Goal: Check status: Check status

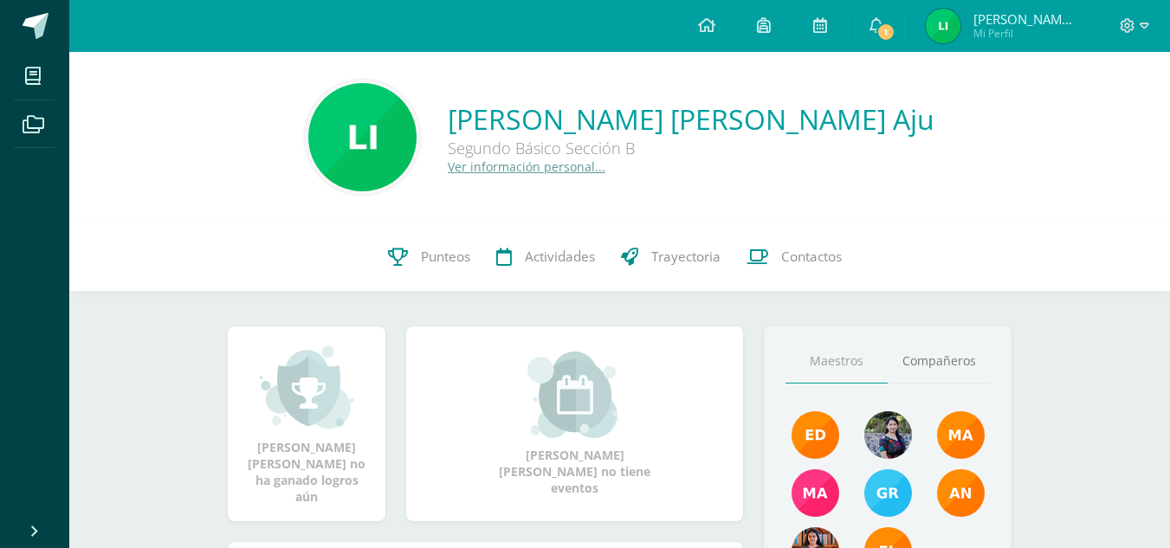
click at [959, 25] on img at bounding box center [943, 26] width 35 height 35
click at [401, 259] on icon at bounding box center [398, 257] width 20 height 18
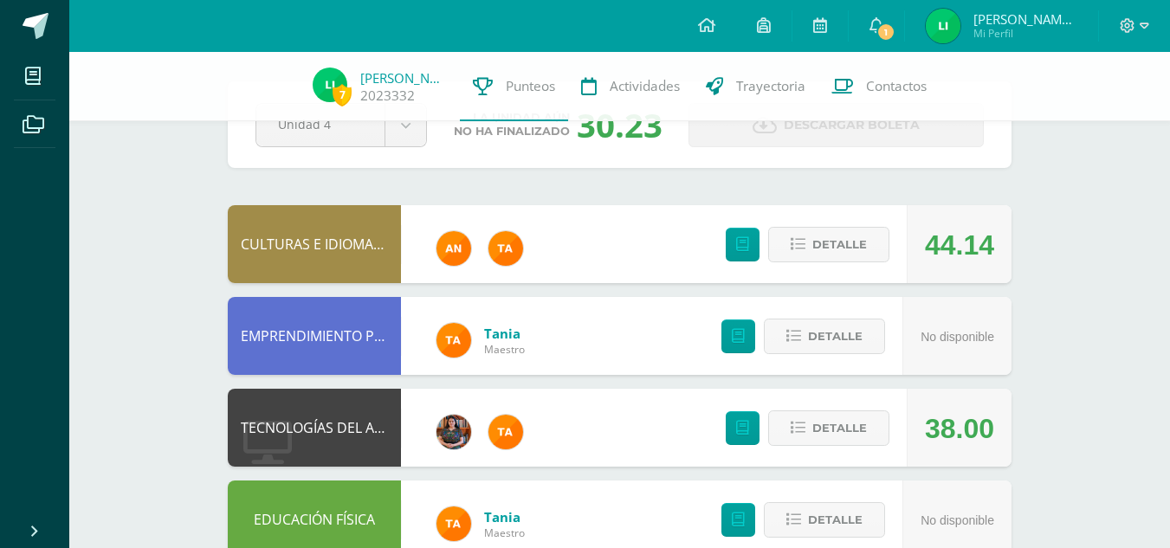
scroll to position [68, 0]
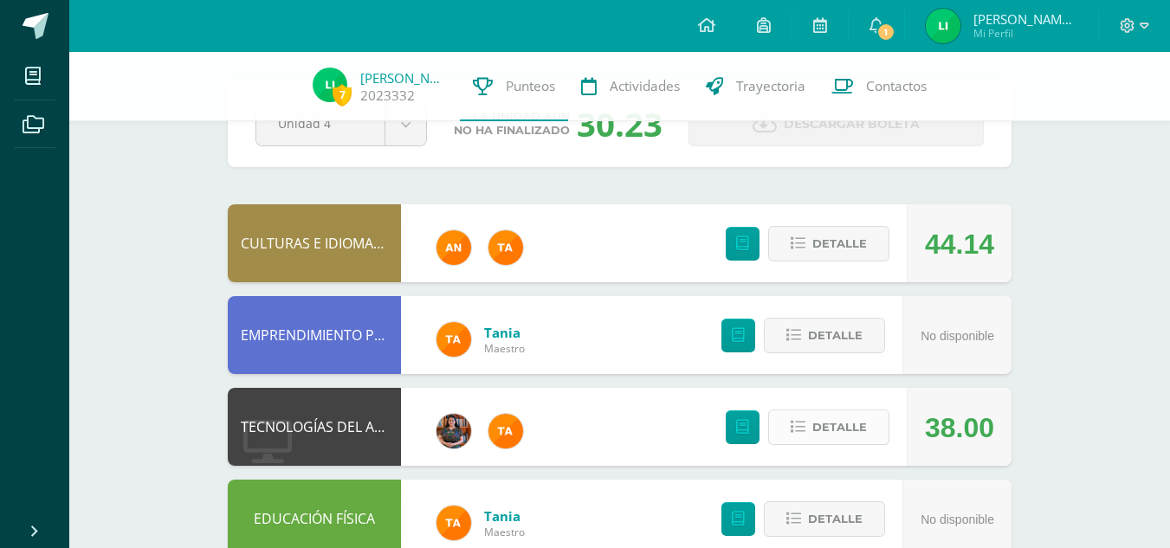
click at [841, 419] on span "Detalle" at bounding box center [839, 427] width 55 height 32
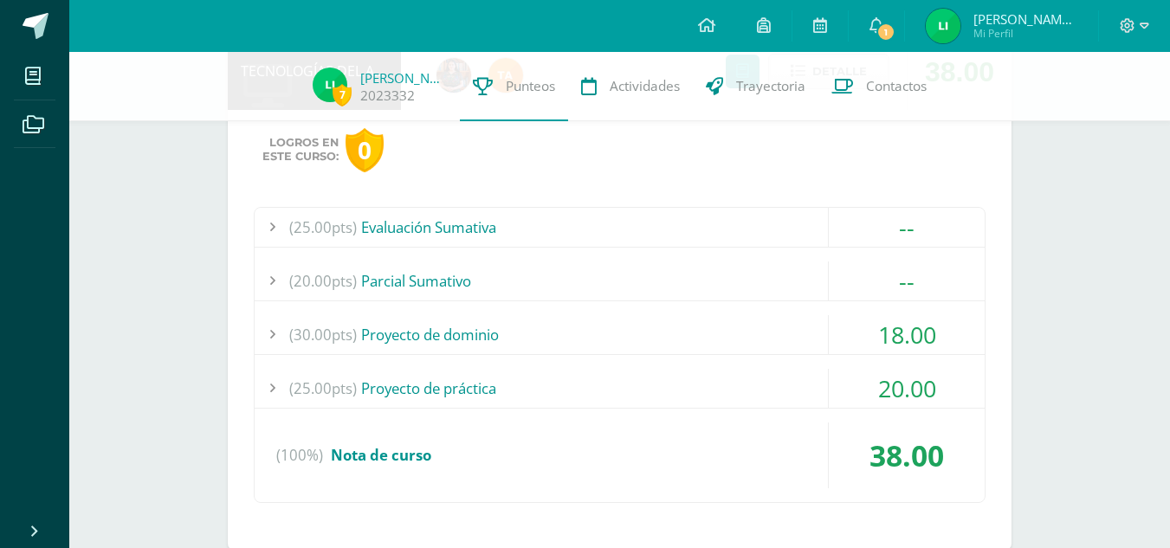
scroll to position [442, 0]
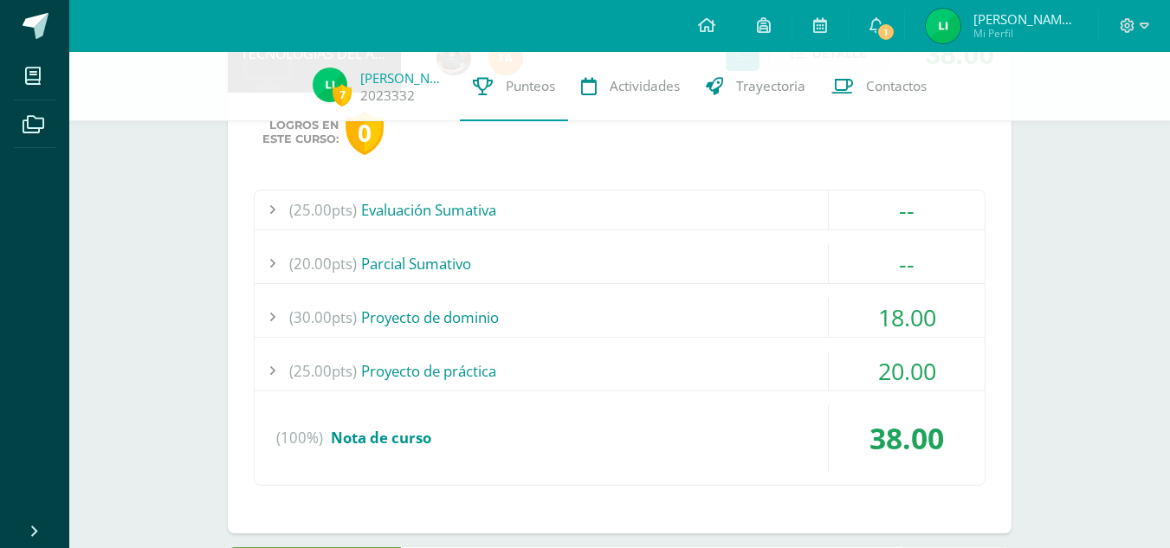
click at [823, 326] on div "(30.00pts) Proyecto de dominio" at bounding box center [620, 317] width 730 height 39
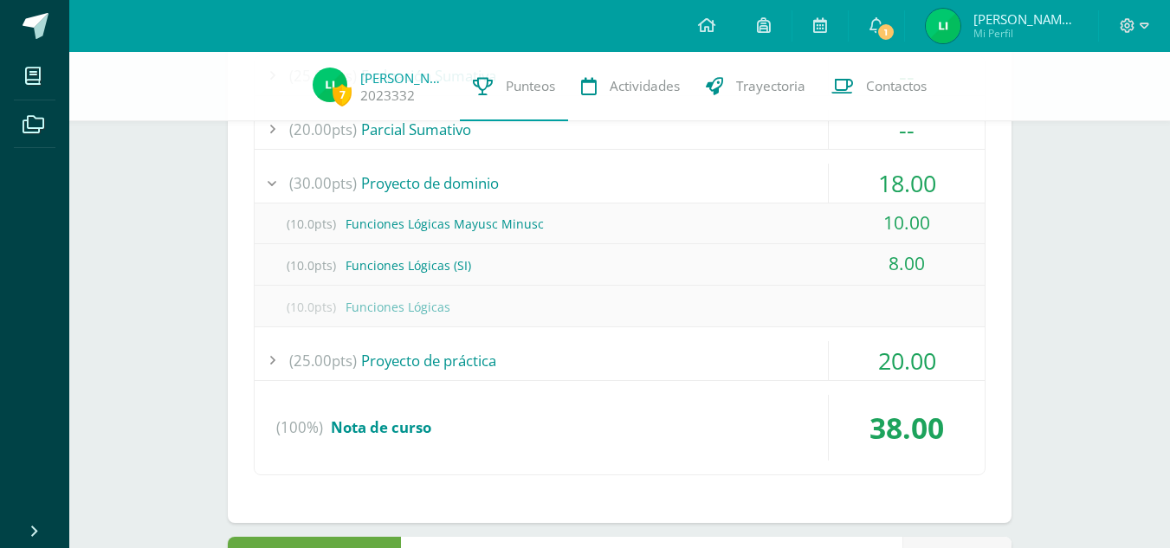
scroll to position [583, 0]
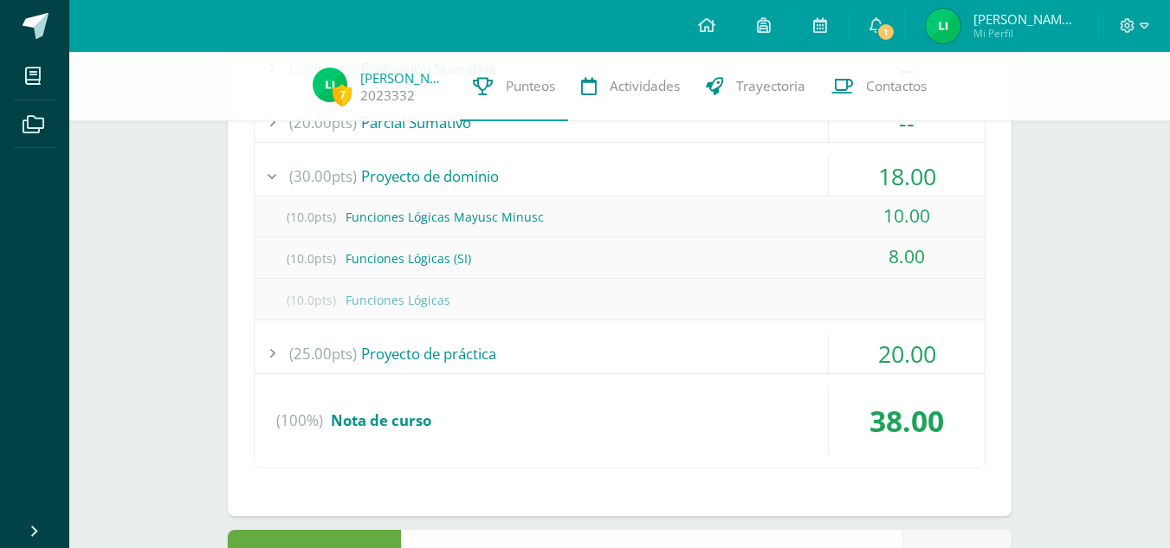
click at [674, 368] on div "(25.00pts) Proyecto de práctica" at bounding box center [620, 353] width 730 height 39
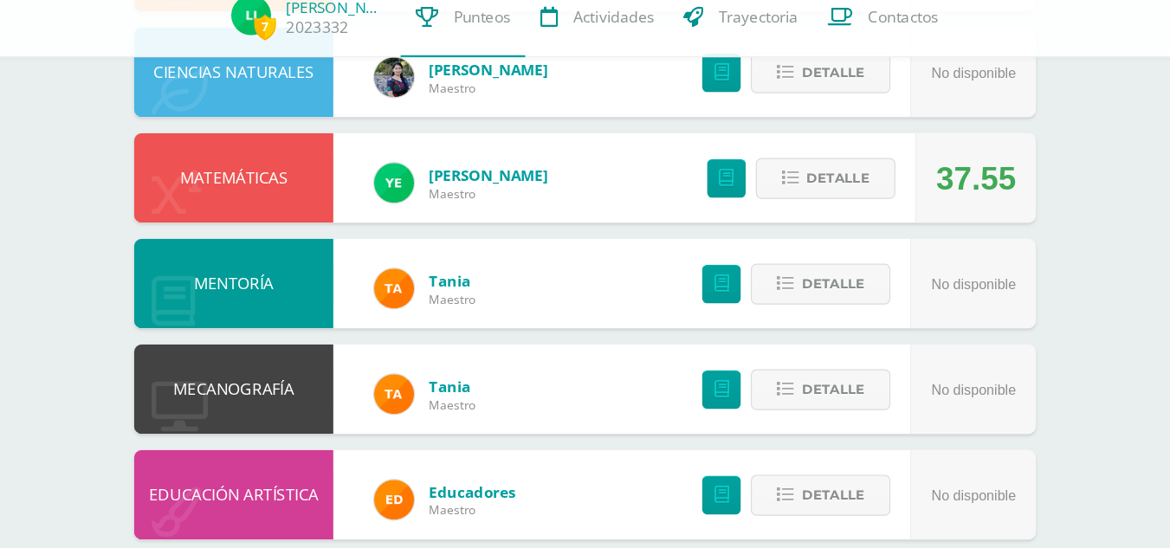
scroll to position [1475, 0]
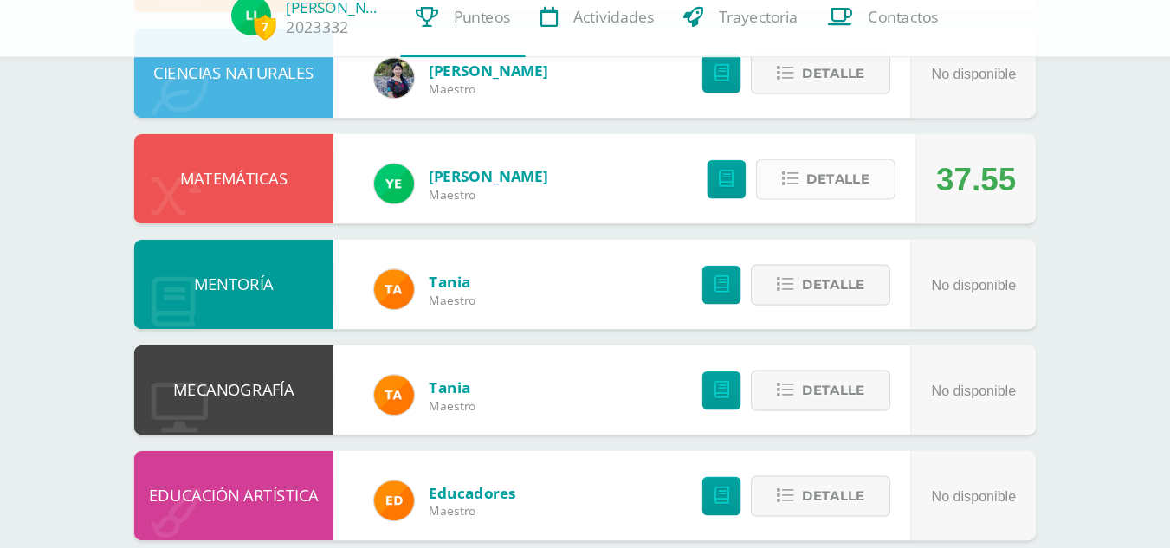
click at [871, 225] on button "Detalle" at bounding box center [828, 227] width 121 height 35
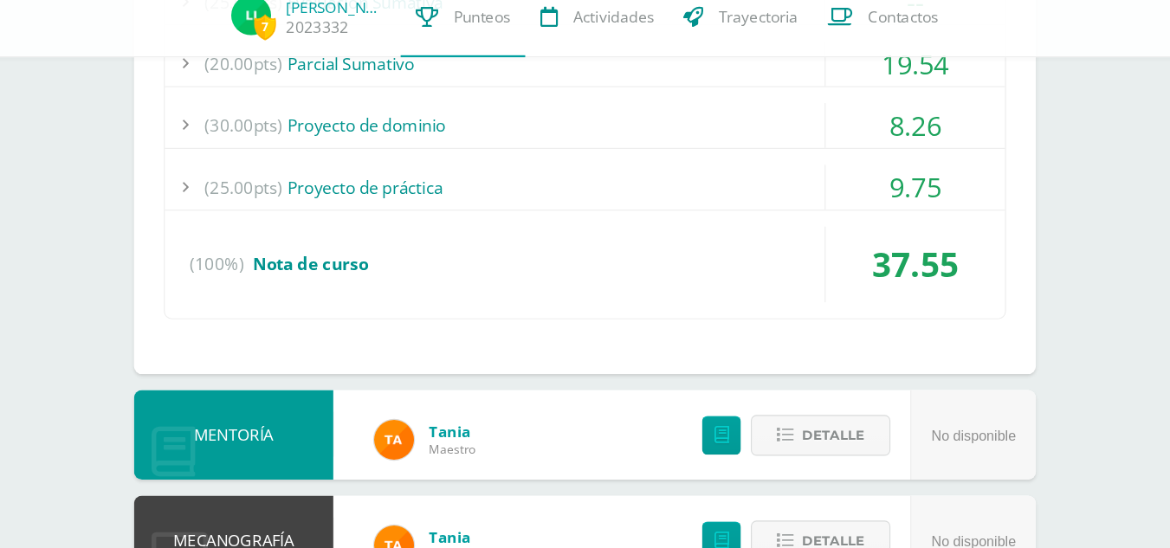
scroll to position [1786, 0]
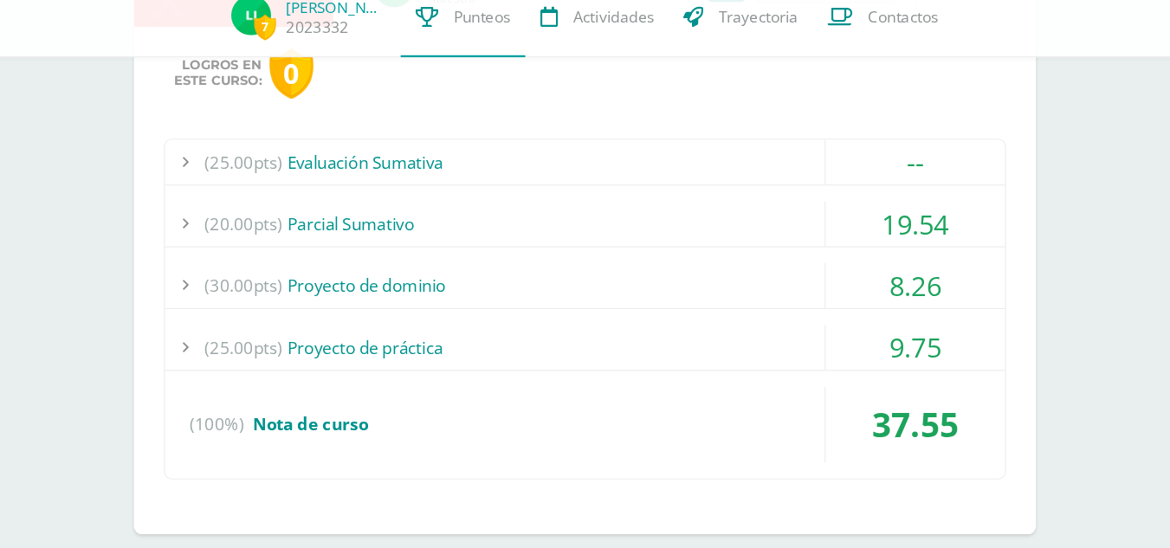
click at [844, 256] on div "19.54" at bounding box center [907, 266] width 156 height 39
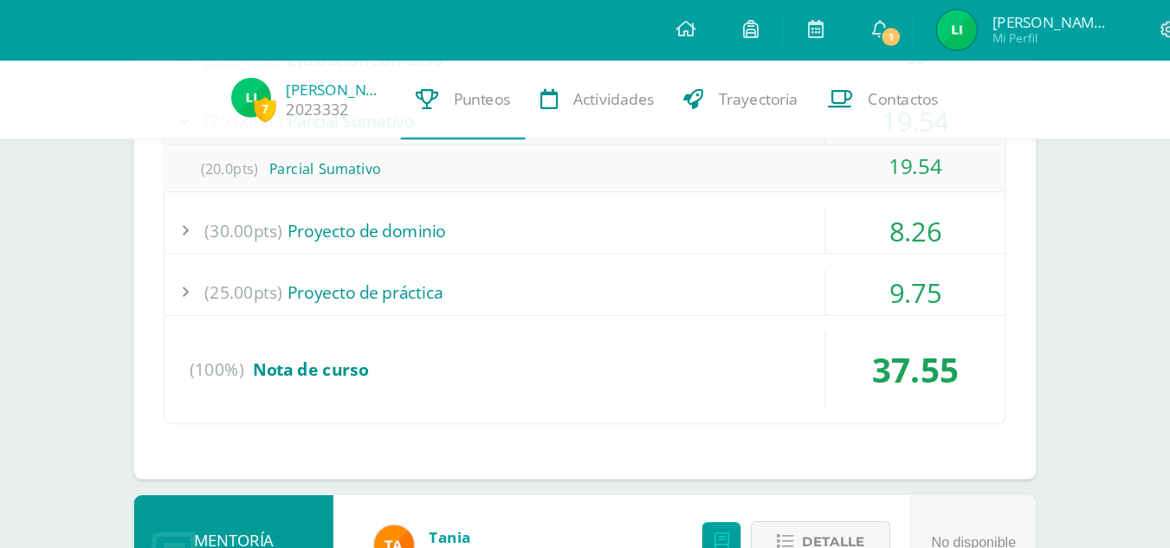
scroll to position [1677, 0]
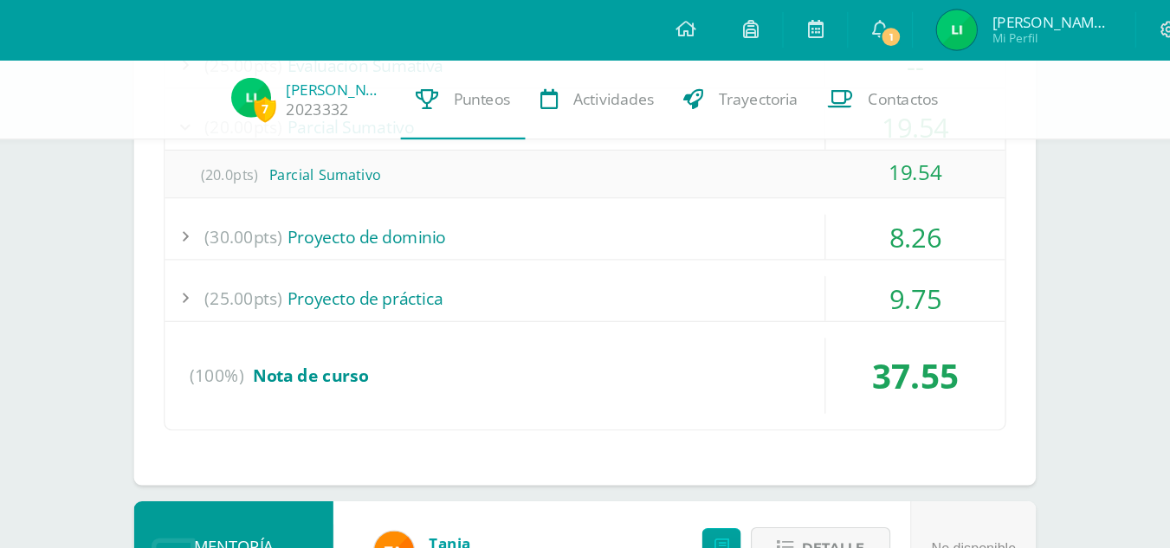
click at [801, 210] on div "(30.00pts) Proyecto de dominio" at bounding box center [620, 205] width 730 height 39
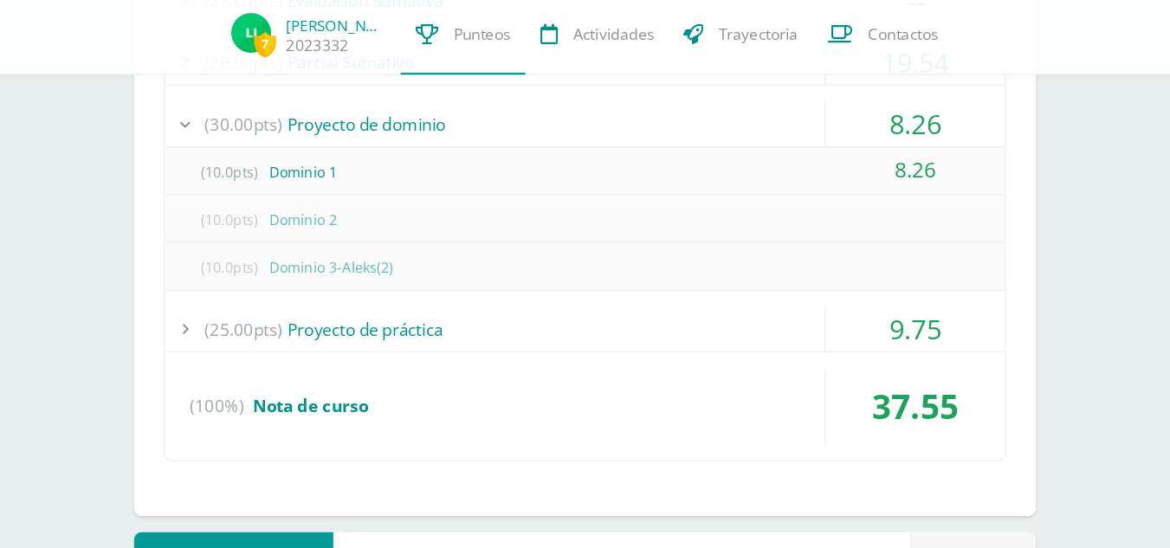
scroll to position [1722, 0]
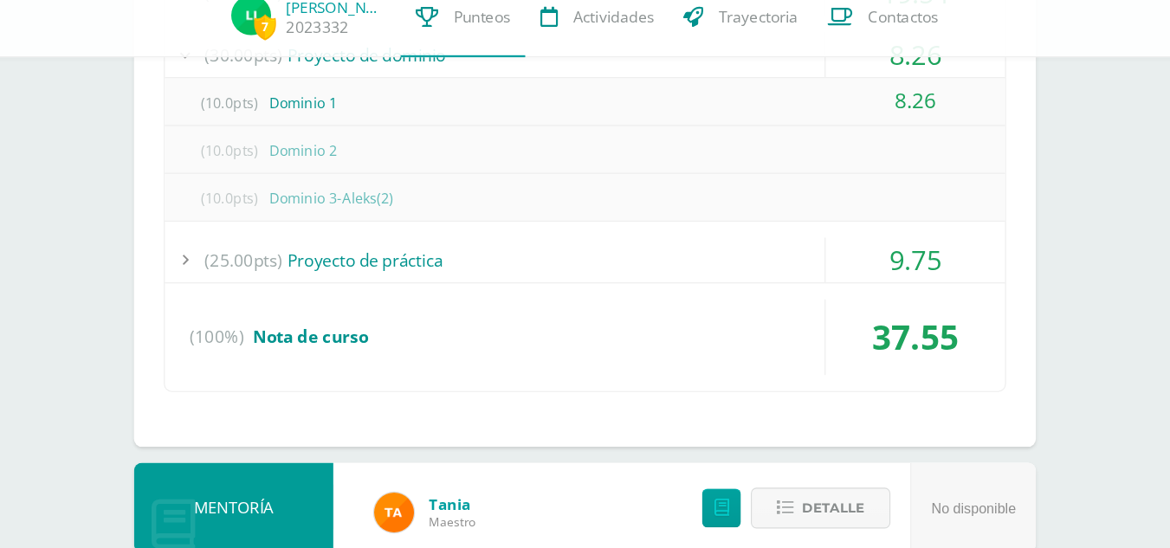
click at [764, 283] on div "(25.00pts) Proyecto de práctica" at bounding box center [620, 297] width 730 height 39
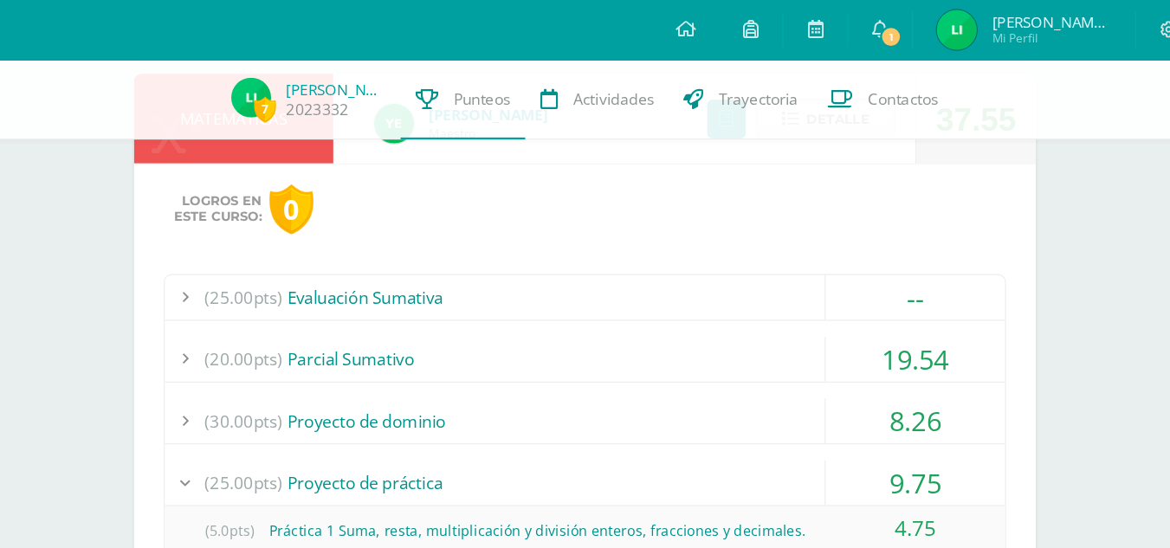
scroll to position [1475, 0]
click at [722, 287] on div "(25.00pts) Evaluación Sumativa -- (25.0pts) Evaluación Sumativa" at bounding box center [620, 490] width 732 height 503
click at [724, 294] on div "(20.00pts) [GEOGRAPHIC_DATA]" at bounding box center [620, 313] width 730 height 39
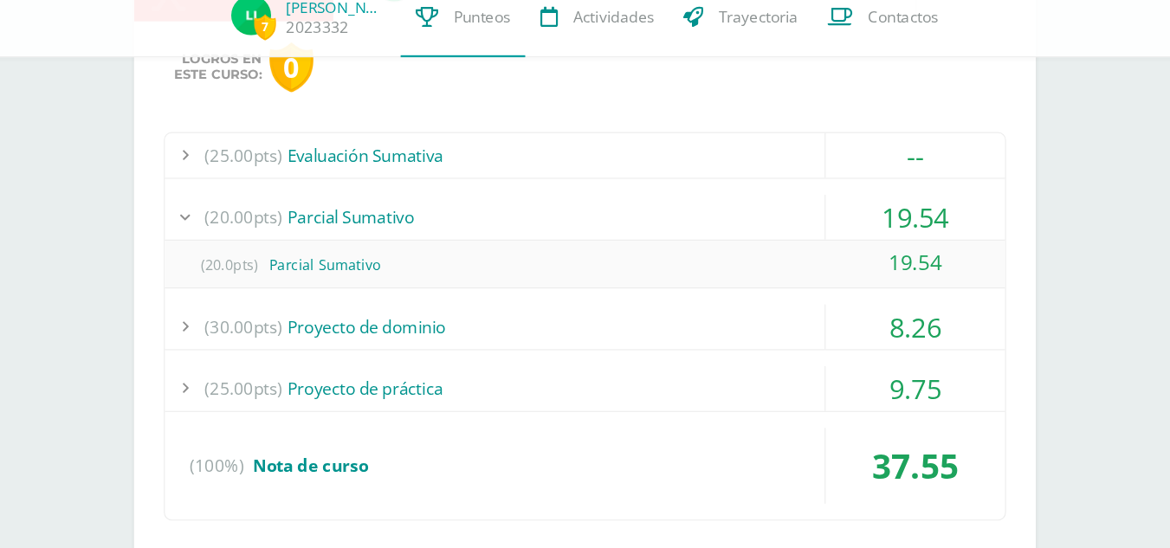
scroll to position [1539, 0]
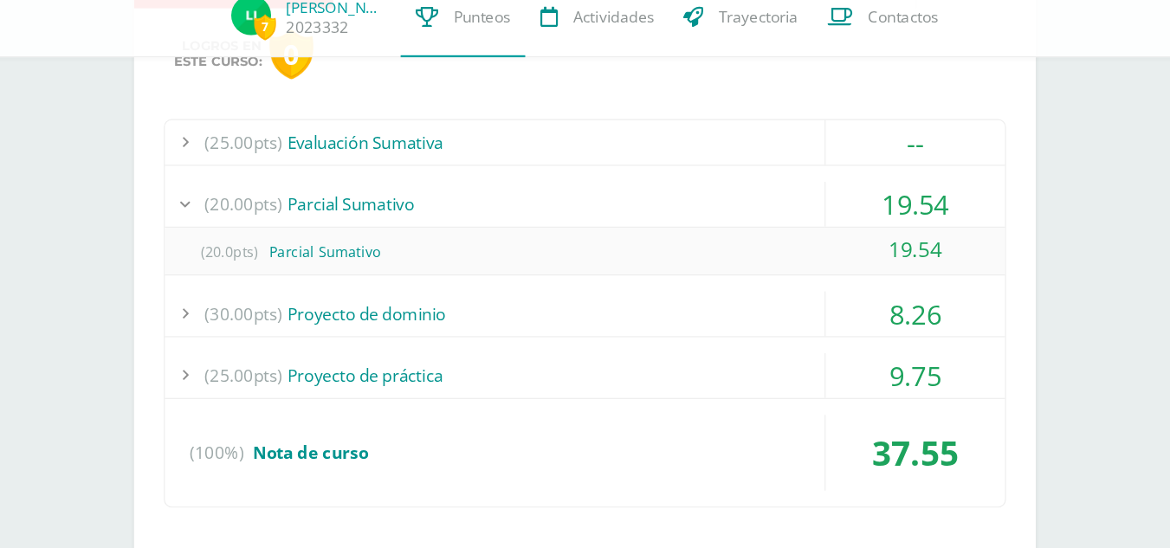
click at [681, 327] on div "(30.00pts) Proyecto de dominio" at bounding box center [620, 344] width 730 height 39
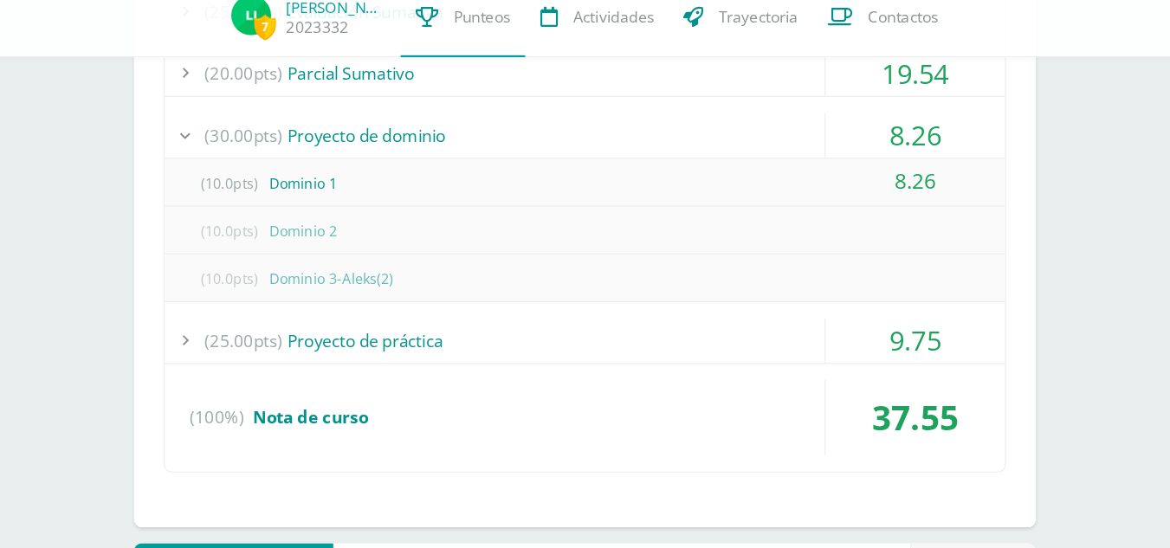
scroll to position [1655, 0]
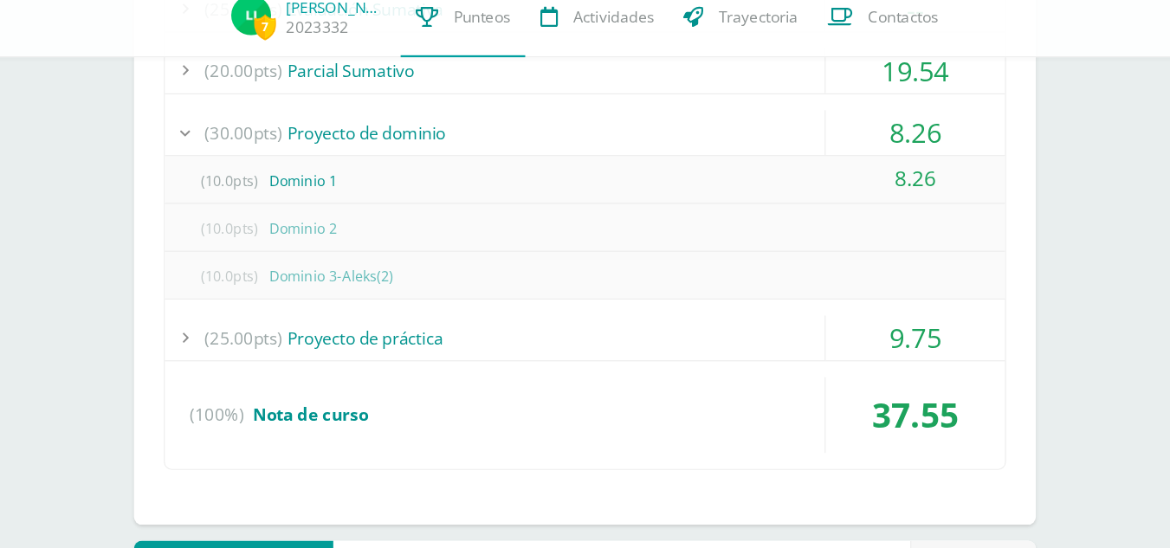
click at [562, 375] on div "(25.00pts) Proyecto de práctica" at bounding box center [620, 364] width 730 height 39
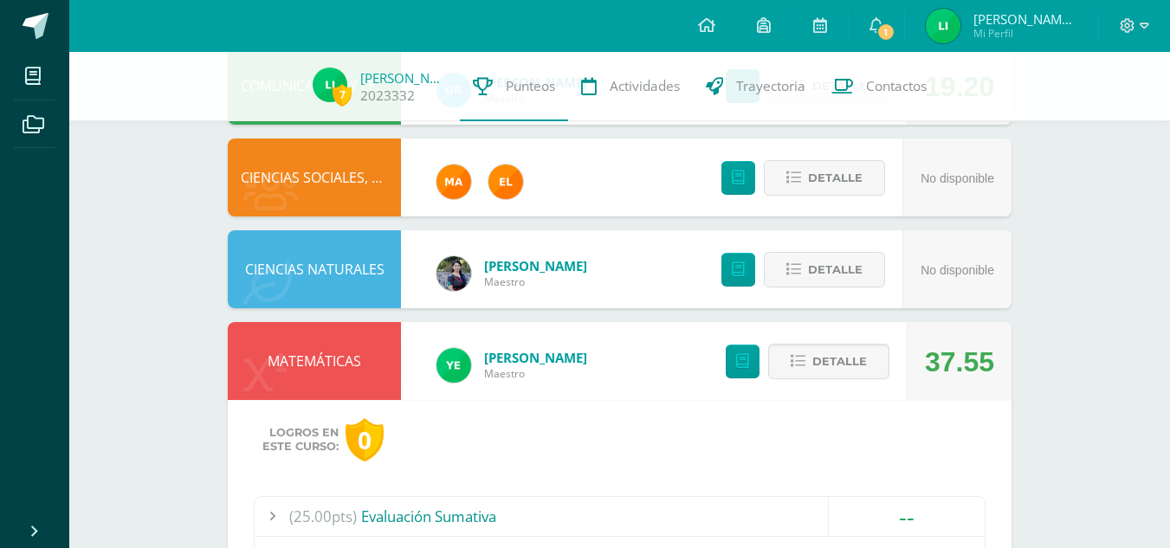
scroll to position [1339, 0]
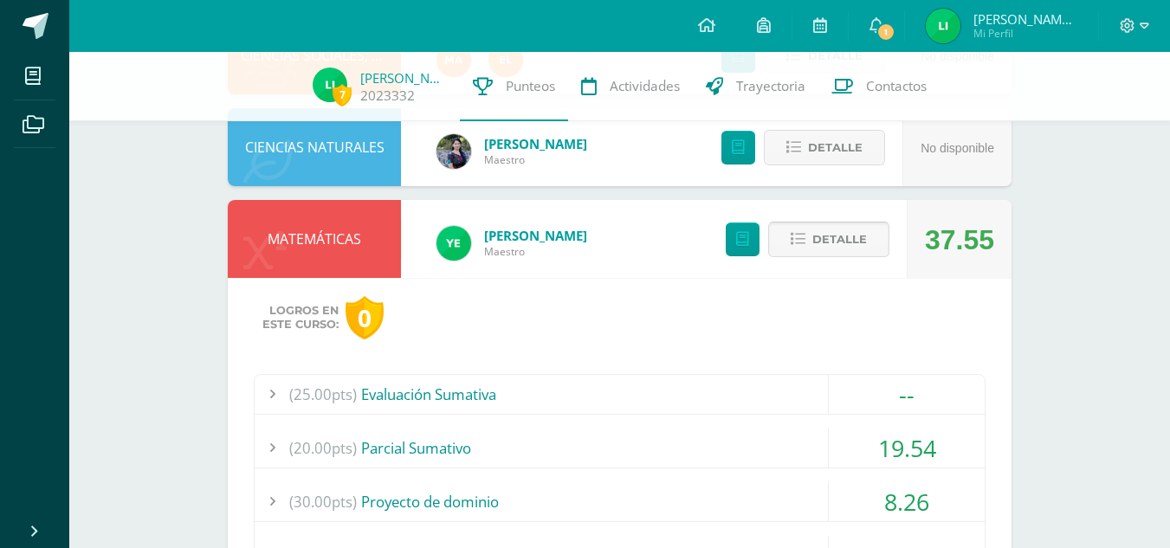
click at [836, 224] on span "Detalle" at bounding box center [839, 239] width 55 height 32
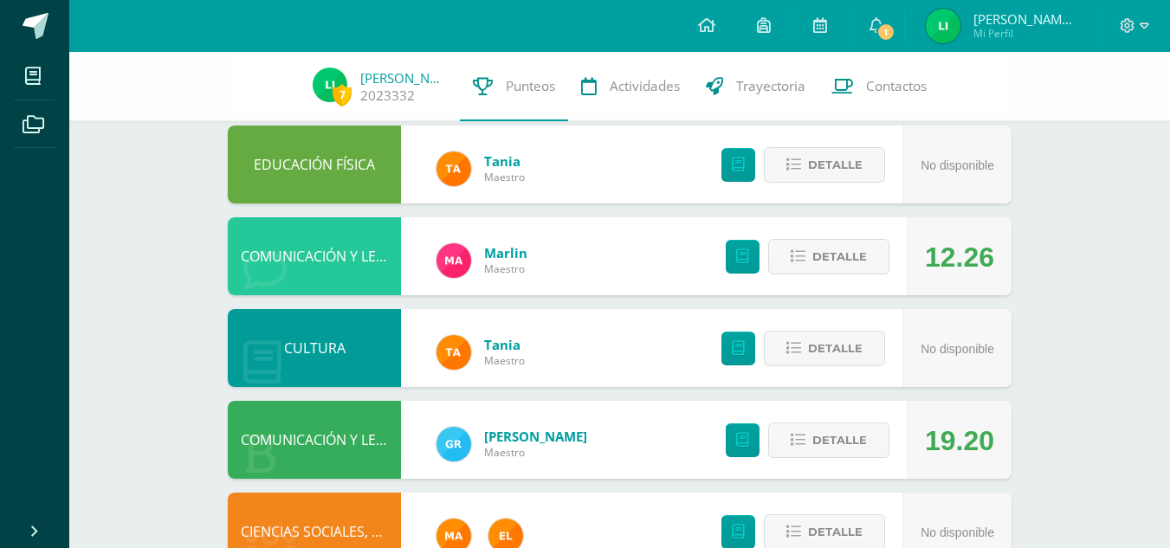
scroll to position [864, 0]
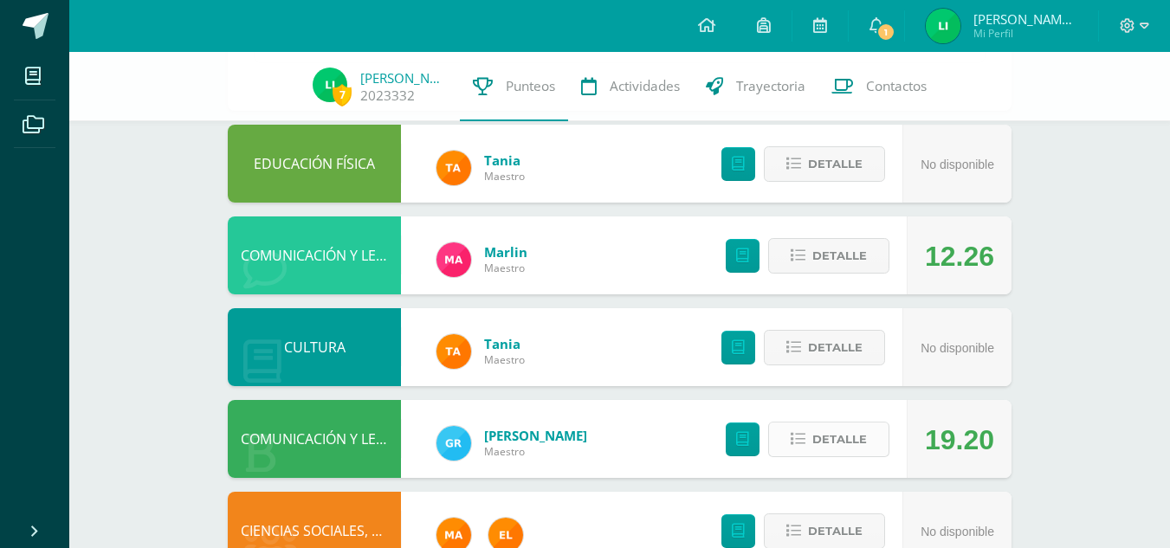
click at [805, 426] on button "Detalle" at bounding box center [828, 439] width 121 height 35
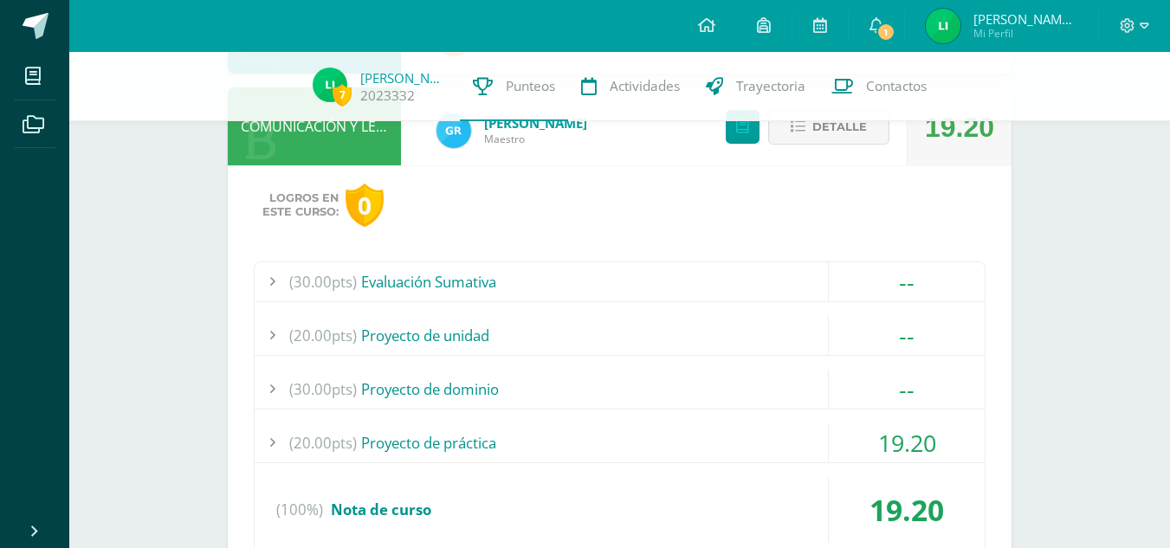
scroll to position [1178, 0]
click at [820, 435] on div "(20.00pts) Proyecto de práctica" at bounding box center [620, 442] width 730 height 39
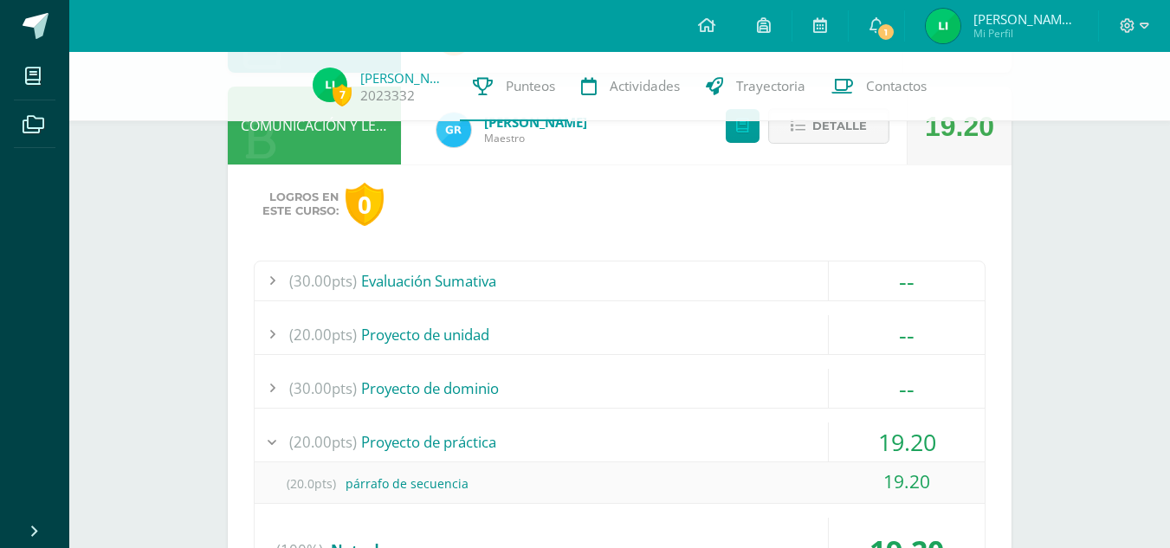
click at [820, 435] on div "(20.00pts) Proyecto de práctica" at bounding box center [620, 442] width 730 height 39
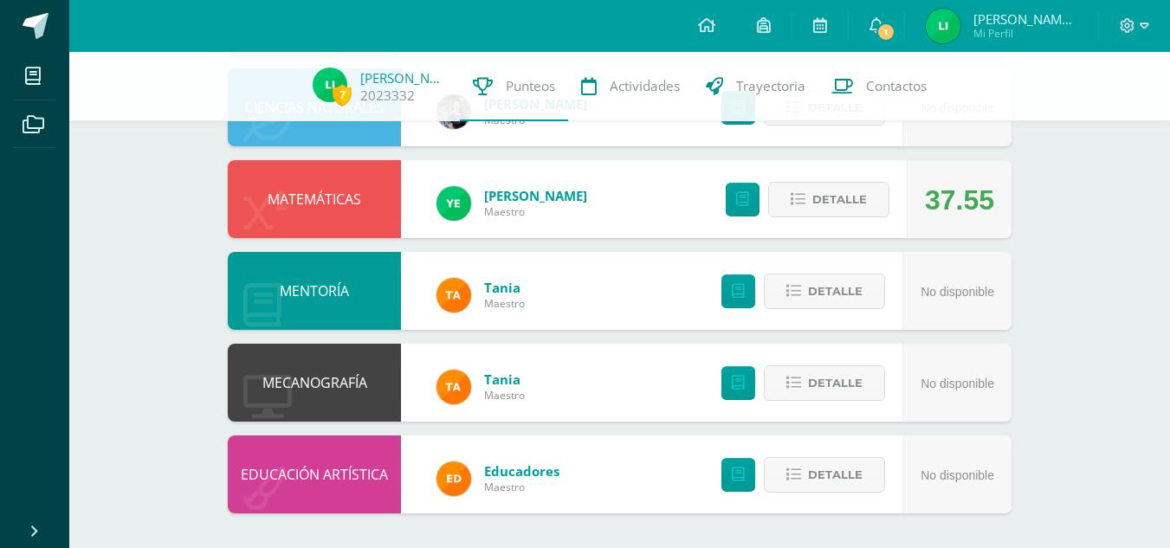
scroll to position [1819, 0]
